Goal: Task Accomplishment & Management: Use online tool/utility

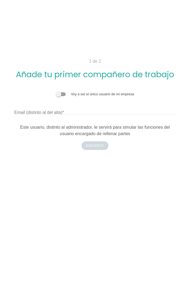
click at [60, 96] on span at bounding box center [61, 94] width 10 height 4
click at [56, 92] on input "checkbox" at bounding box center [56, 92] width 0 height 0
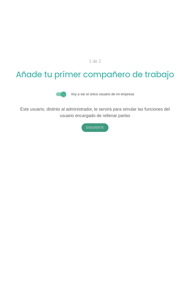
click at [100, 132] on button "Siguiente" at bounding box center [95, 127] width 27 height 9
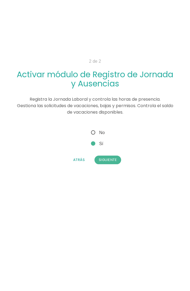
click at [94, 130] on span "No" at bounding box center [97, 132] width 15 height 7
click at [94, 130] on input "No" at bounding box center [92, 131] width 4 height 4
radio input "true"
click at [111, 162] on button "Siguiente" at bounding box center [108, 160] width 27 height 9
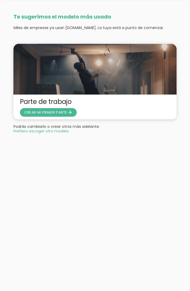
click at [61, 110] on span "CREAR MI PRIMER PARTE arrow_forward" at bounding box center [48, 112] width 57 height 9
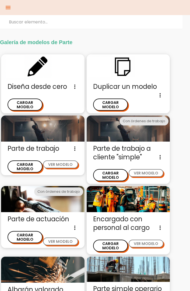
click at [32, 82] on span "Diseña desde cero Diseña un nuevo modelo de parte de trabajo sin ninguna otra r…" at bounding box center [43, 86] width 71 height 9
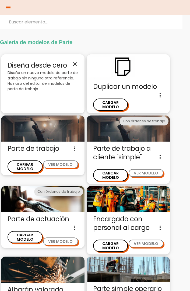
click at [25, 80] on p "Diseña un nuevo modelo de parte de trabajo sin ninguna otra referencia. Haz uso…" at bounding box center [43, 81] width 71 height 22
click at [75, 69] on span "Diseña desde cero close" at bounding box center [43, 65] width 71 height 9
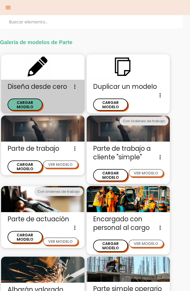
click at [20, 106] on button "CARGAR MODELO" at bounding box center [25, 105] width 35 height 12
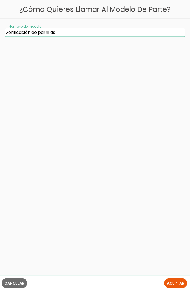
type input "Verificación de parrillas"
click at [164, 278] on button "Aceptar" at bounding box center [175, 283] width 23 height 10
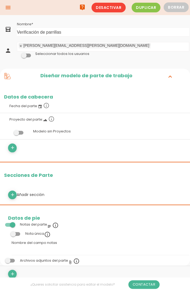
click at [170, 74] on icon "expand_more" at bounding box center [170, 76] width 9 height 7
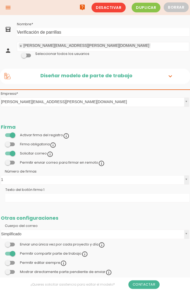
click at [170, 74] on icon "expand_more" at bounding box center [170, 76] width 9 height 7
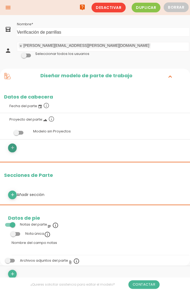
click at [11, 148] on icon "add" at bounding box center [12, 148] width 5 height 9
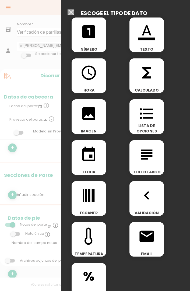
click at [152, 121] on icon "format_list_bulleted" at bounding box center [146, 113] width 17 height 17
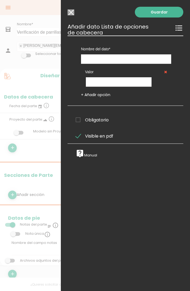
click at [72, 11] on input "Seleccionar todos los usuarios" at bounding box center [71, 12] width 7 height 6
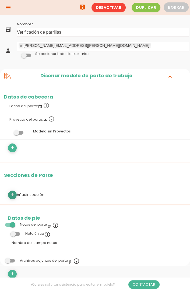
click at [9, 192] on link "add" at bounding box center [12, 195] width 9 height 9
select select
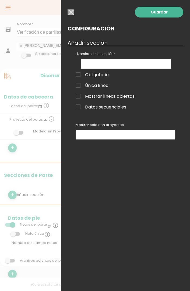
click at [129, 95] on span "Mostrar líneas abiertas" at bounding box center [105, 96] width 59 height 7
click at [0, 0] on input "Mostrar líneas abiertas" at bounding box center [0, 0] width 0 height 0
click at [170, 17] on link "Guardar" at bounding box center [159, 12] width 49 height 11
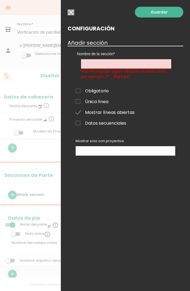
click at [170, 15] on link "Guardar" at bounding box center [159, 12] width 49 height 11
click at [138, 55] on label "Nombre de la sección" at bounding box center [126, 53] width 98 height 5
click at [134, 66] on input "text" at bounding box center [126, 63] width 90 height 9
click at [140, 66] on input "text" at bounding box center [126, 63] width 90 height 9
type input "CLARIFICACIÓN"
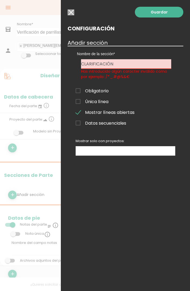
click at [173, 13] on link "Guardar" at bounding box center [159, 12] width 49 height 11
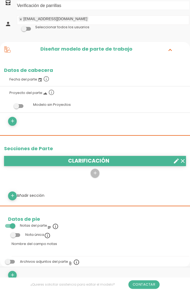
scroll to position [30, 0]
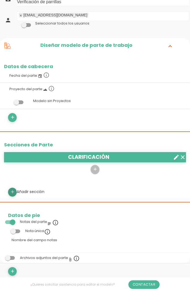
click at [16, 191] on link "add" at bounding box center [12, 192] width 9 height 9
select select
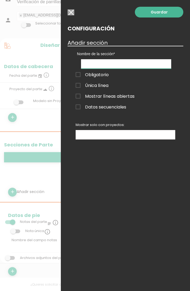
click at [131, 65] on input "text" at bounding box center [126, 63] width 90 height 9
type input "Esterilización"
click at [126, 96] on span "Mostrar líneas abiertas" at bounding box center [105, 96] width 59 height 7
click at [0, 0] on input "Mostrar líneas abiertas" at bounding box center [0, 0] width 0 height 0
click at [169, 14] on link "Guardar" at bounding box center [159, 12] width 49 height 11
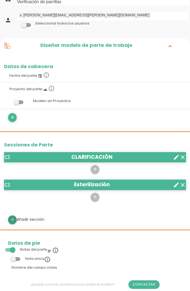
click at [16, 219] on link "add" at bounding box center [12, 220] width 9 height 9
select select
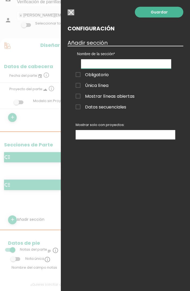
click at [134, 64] on input "text" at bounding box center [126, 63] width 90 height 9
type input "P"
type input "Piso abajo de prensas"
click at [145, 97] on label "Mostrar líneas abiertas" at bounding box center [126, 96] width 108 height 7
click at [0, 0] on input "Mostrar líneas abiertas" at bounding box center [0, 0] width 0 height 0
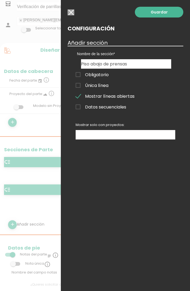
scroll to position [25, 0]
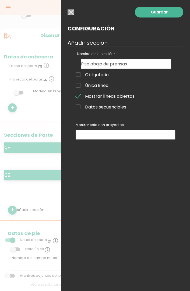
click at [165, 11] on link "Guardar" at bounding box center [159, 12] width 49 height 11
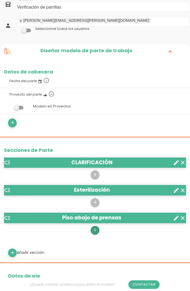
click at [97, 230] on icon "add" at bounding box center [94, 230] width 5 height 9
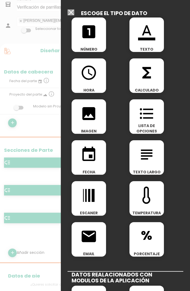
click at [24, 232] on div at bounding box center [95, 109] width 190 height 364
click at [15, 251] on div at bounding box center [95, 109] width 190 height 364
click at [71, 12] on input "Seleccionar todos los usuarios" at bounding box center [71, 12] width 7 height 6
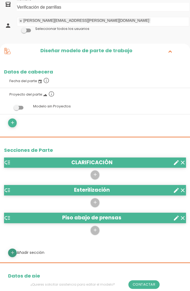
click at [14, 254] on icon "add" at bounding box center [12, 253] width 5 height 9
select select
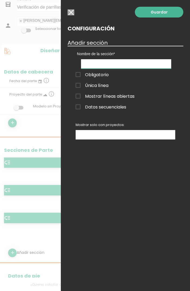
click at [131, 68] on input "text" at bounding box center [126, 63] width 90 height 9
click at [137, 66] on input "text" at bounding box center [126, 63] width 90 height 9
click at [72, 13] on input "button" at bounding box center [71, 12] width 7 height 6
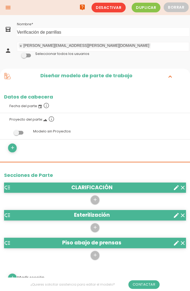
click at [170, 73] on icon "expand_more" at bounding box center [170, 76] width 9 height 7
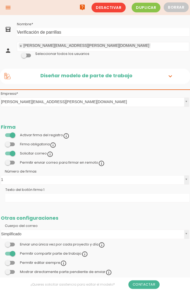
click at [168, 74] on icon "expand_more" at bounding box center [170, 76] width 9 height 7
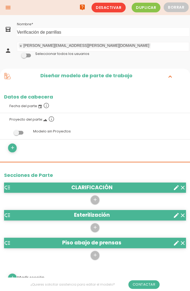
click at [5, 9] on icon "menu" at bounding box center [8, 7] width 6 height 15
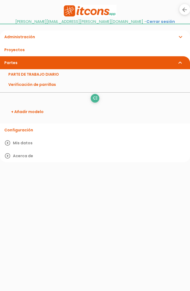
click at [187, 11] on icon "arrow_back" at bounding box center [184, 9] width 7 height 11
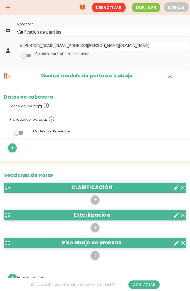
click at [151, 8] on span "Duplicar" at bounding box center [146, 8] width 29 height 10
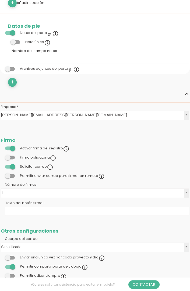
scroll to position [330, 0]
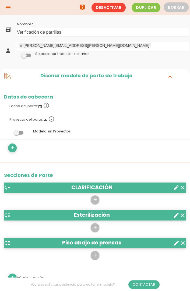
click at [94, 192] on header "low_priority CLARIFICACIÓN clear create" at bounding box center [95, 188] width 182 height 10
click at [93, 201] on icon "add" at bounding box center [94, 200] width 5 height 9
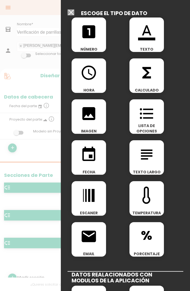
click at [93, 42] on div "looks_one NÚMERO" at bounding box center [89, 35] width 35 height 35
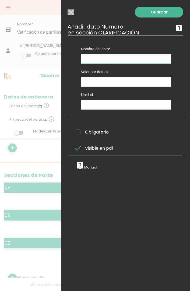
click at [127, 62] on input "text" at bounding box center [126, 58] width 90 height 9
type input "1"
click at [170, 14] on link "Guardar" at bounding box center [159, 12] width 49 height 11
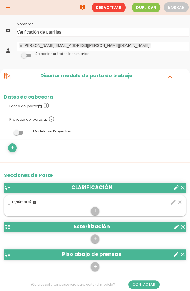
click at [5, 8] on icon "menu" at bounding box center [8, 7] width 6 height 15
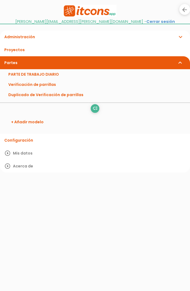
click at [17, 83] on link "Verificación de parrillas" at bounding box center [95, 85] width 190 height 10
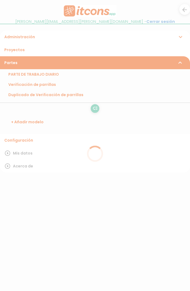
click at [17, 83] on div at bounding box center [95, 145] width 190 height 291
